Goal: Download file/media

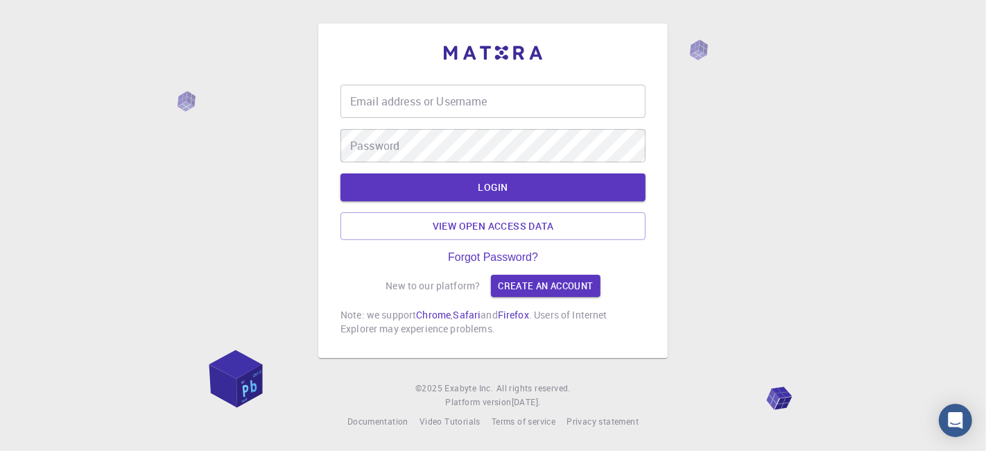
click at [439, 100] on input "Email address or Username" at bounding box center [492, 101] width 305 height 33
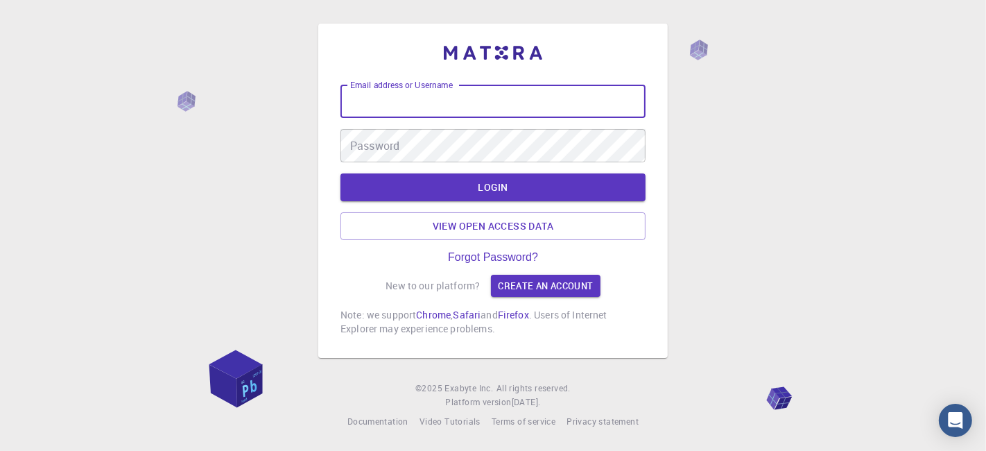
type input "kanrei"
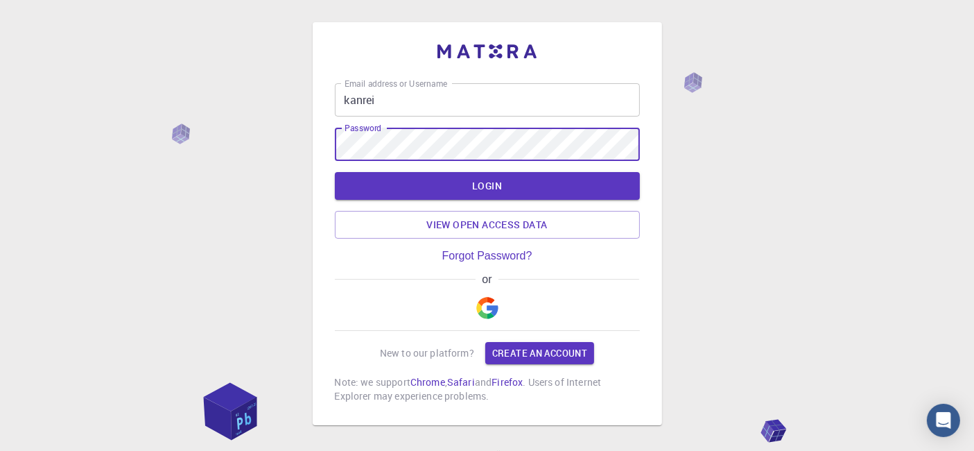
click at [335, 172] on button "LOGIN" at bounding box center [487, 186] width 305 height 28
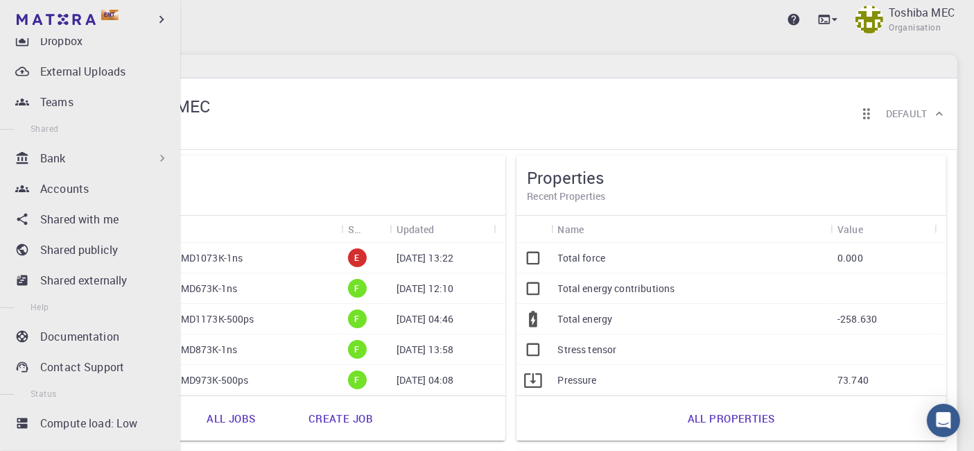
scroll to position [20, 0]
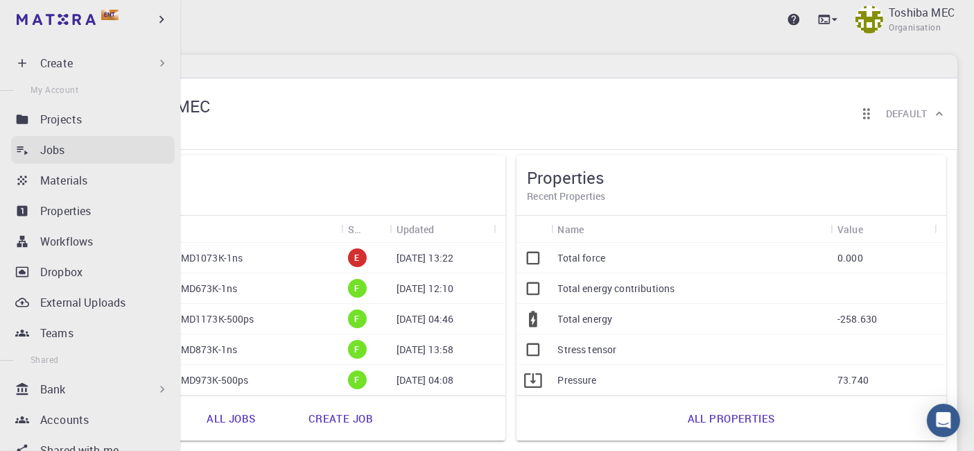
click at [61, 143] on p "Jobs" at bounding box center [52, 149] width 25 height 17
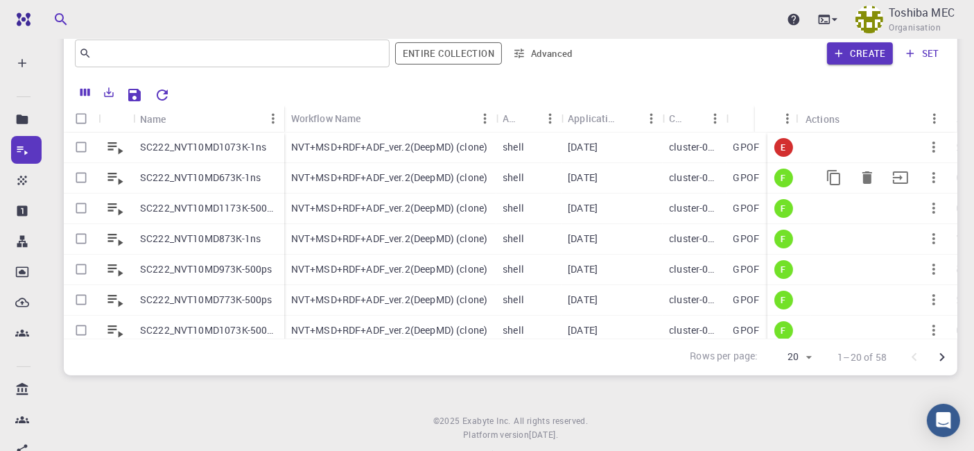
scroll to position [77, 0]
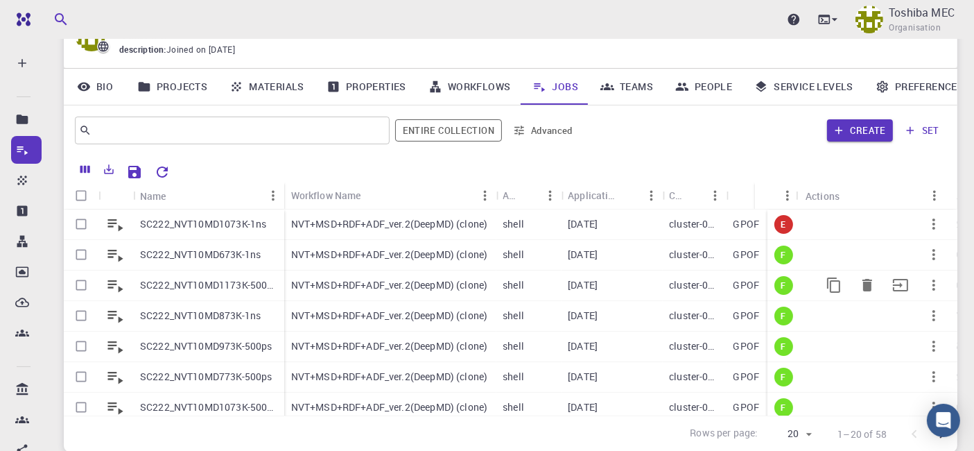
click at [184, 290] on p "SC222_NVT10MD1173K-500ps" at bounding box center [208, 285] width 137 height 14
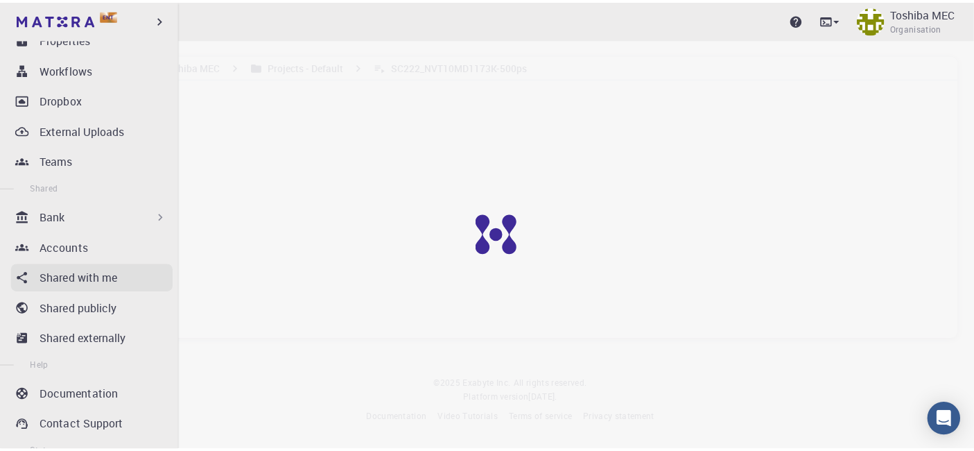
scroll to position [115, 0]
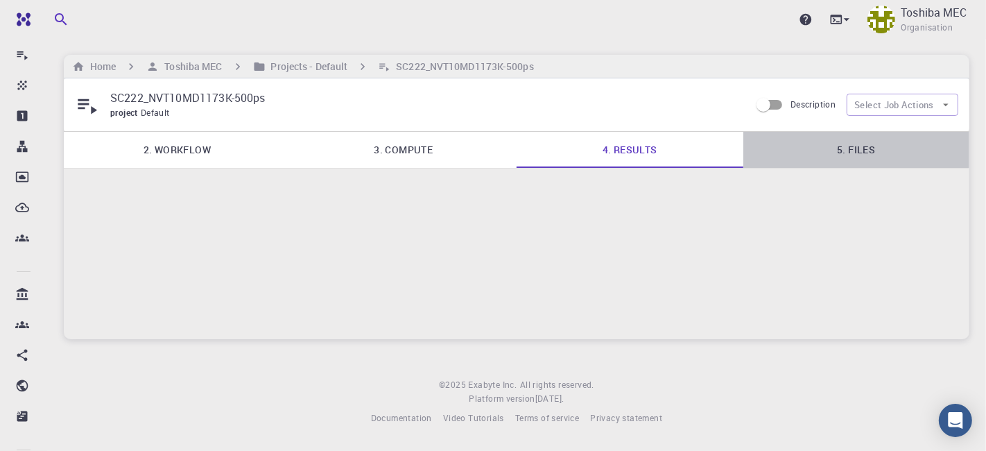
click at [845, 152] on link "5. Files" at bounding box center [856, 150] width 227 height 36
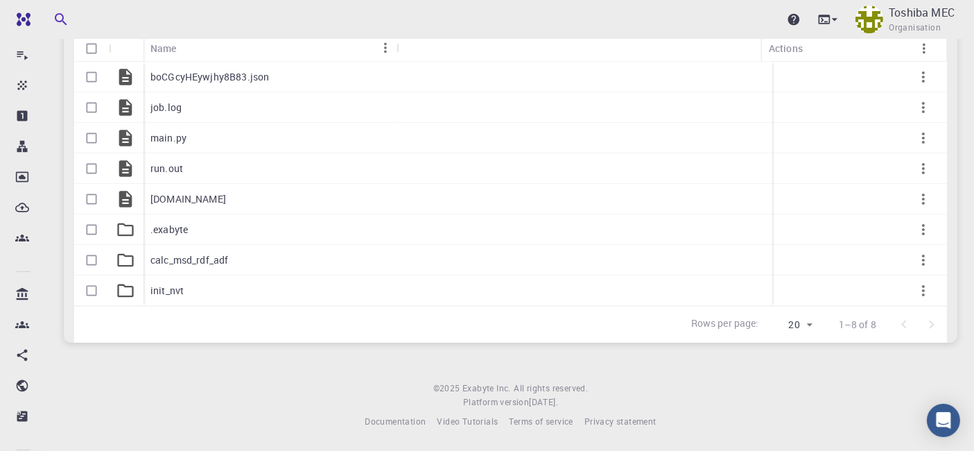
scroll to position [134, 0]
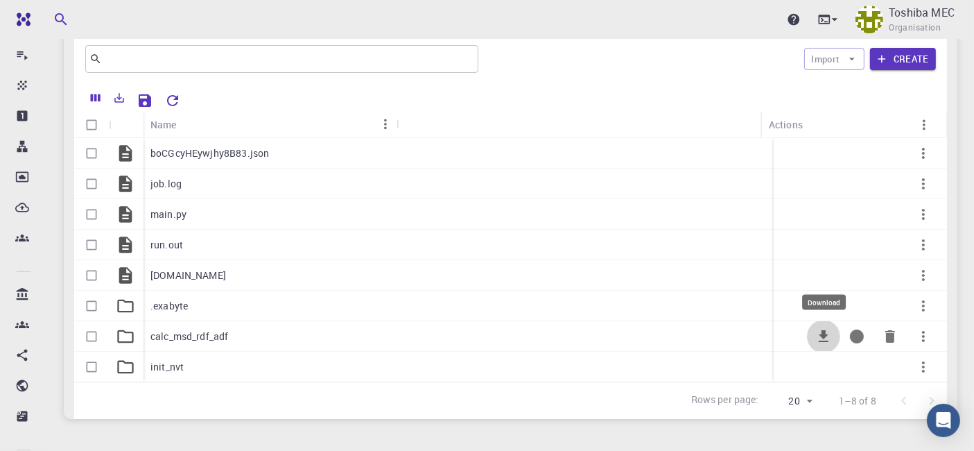
click at [819, 331] on icon "Download" at bounding box center [823, 336] width 17 height 17
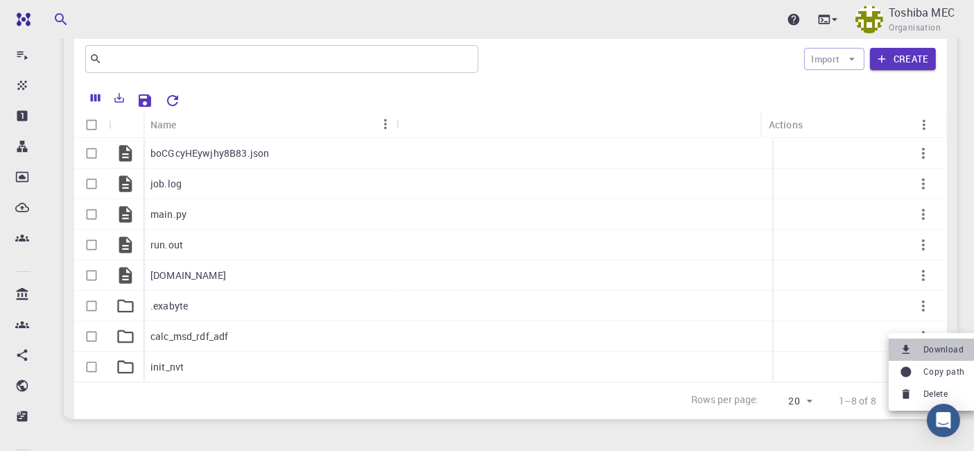
click at [930, 347] on span "Download" at bounding box center [943, 349] width 40 height 14
click at [930, 343] on span "Download" at bounding box center [943, 346] width 40 height 14
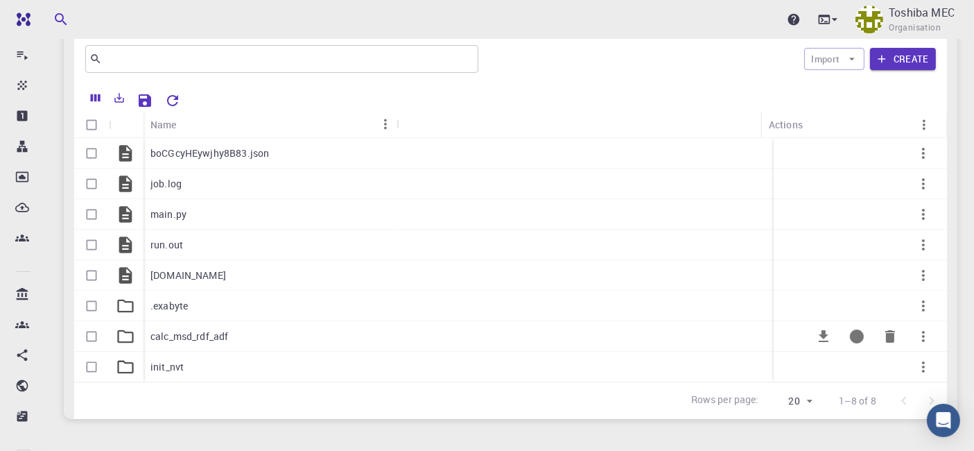
click at [94, 333] on input "Select row" at bounding box center [91, 336] width 26 height 26
checkbox input "true"
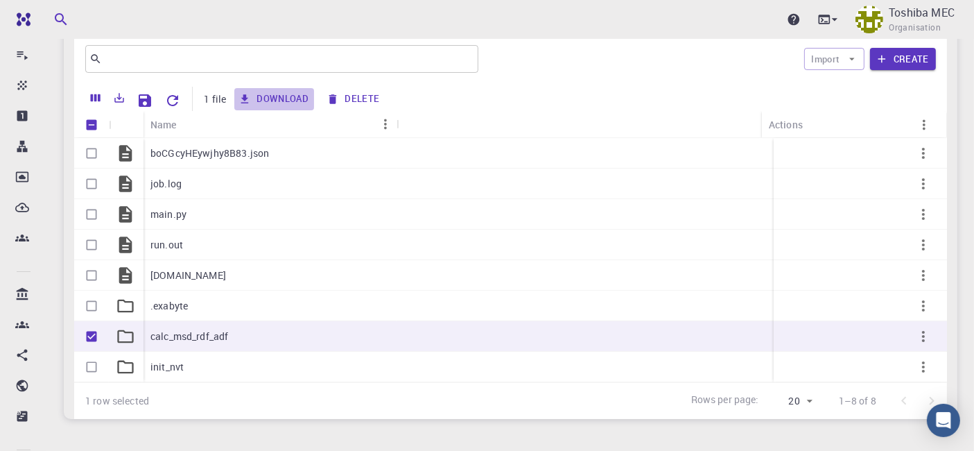
click at [268, 102] on button "Download" at bounding box center [274, 99] width 80 height 22
checkbox input "false"
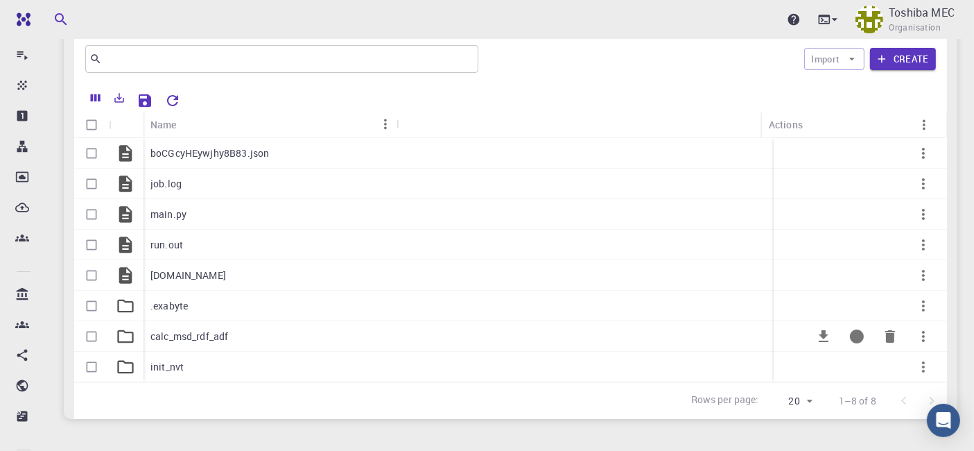
click at [93, 340] on input "Select row" at bounding box center [91, 336] width 26 height 26
checkbox input "true"
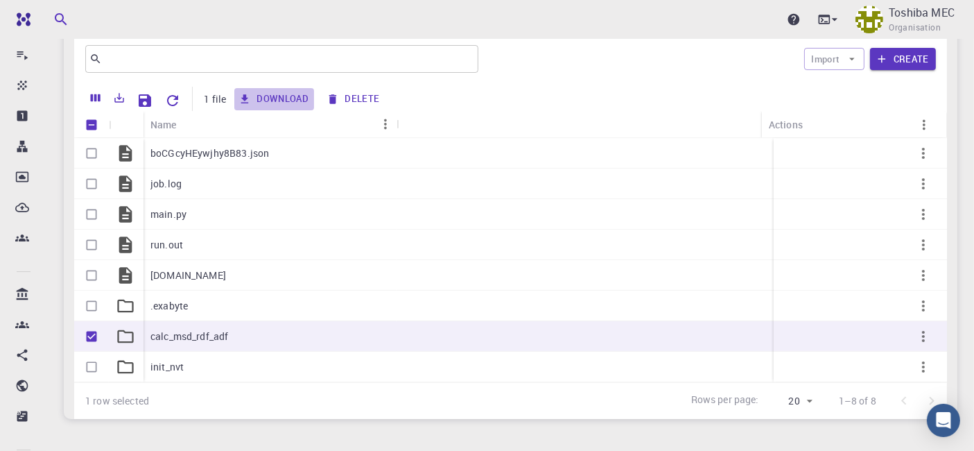
click at [269, 98] on button "Download" at bounding box center [274, 99] width 80 height 22
checkbox input "false"
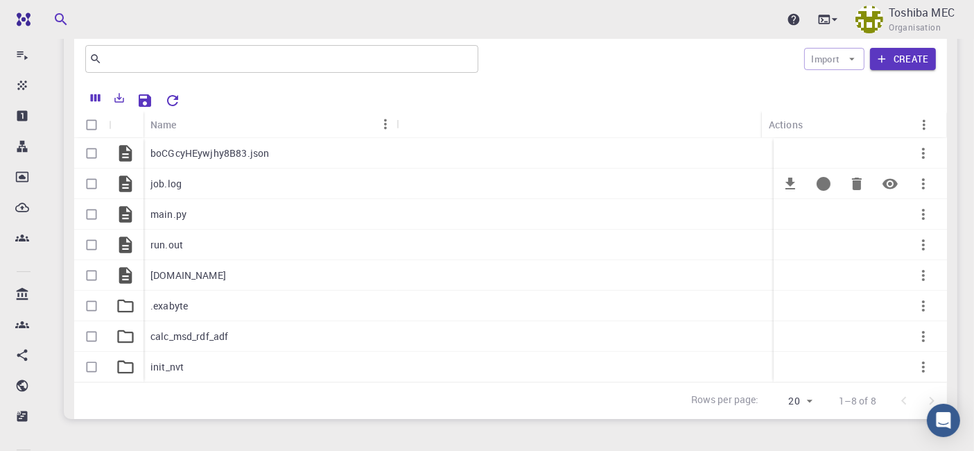
scroll to position [57, 0]
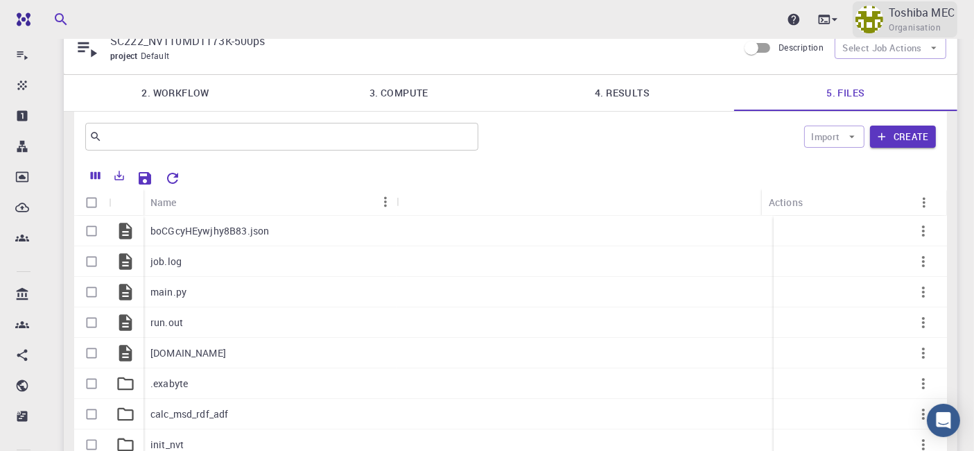
click at [891, 22] on span "Organisation" at bounding box center [915, 28] width 52 height 14
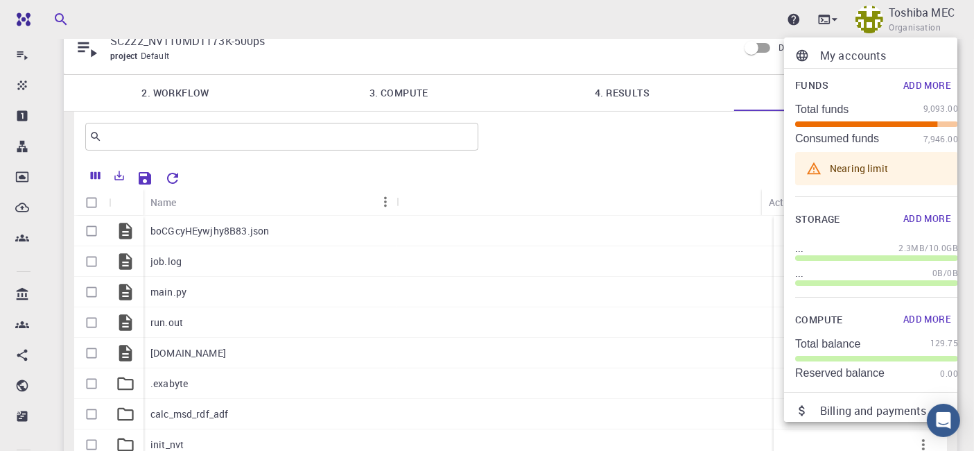
scroll to position [92, 0]
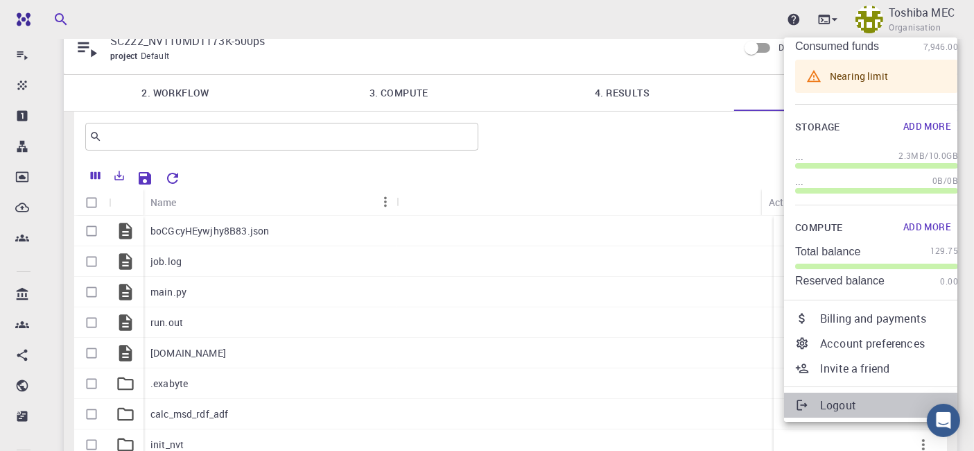
click at [853, 394] on li "Logout" at bounding box center [876, 404] width 185 height 25
